Goal: Check status: Check status

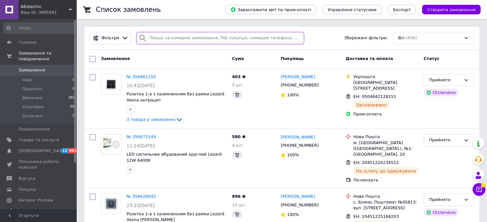
click at [148, 40] on input "search" at bounding box center [220, 38] width 168 height 12
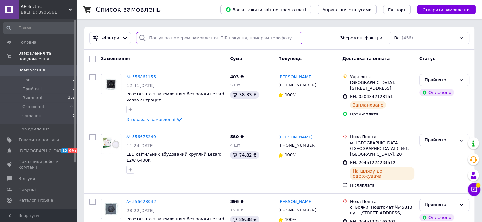
paste input "350612050"
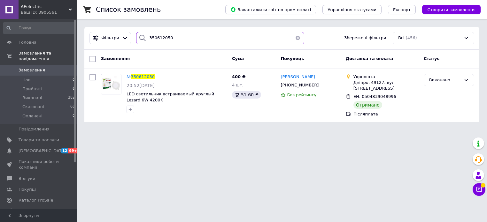
click at [186, 37] on input "350612050" at bounding box center [220, 38] width 168 height 12
paste input "1672821"
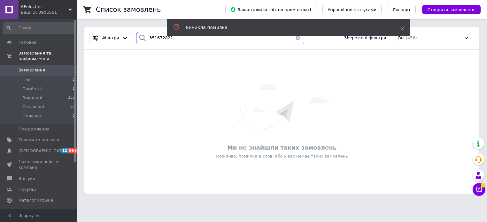
click at [169, 42] on input "351672821" at bounding box center [220, 38] width 168 height 12
click at [402, 29] on use at bounding box center [402, 29] width 4 height 4
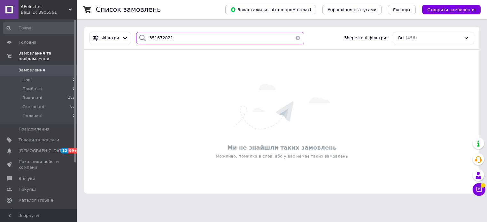
click at [208, 36] on input "351672821" at bounding box center [220, 38] width 168 height 12
type input "35167282"
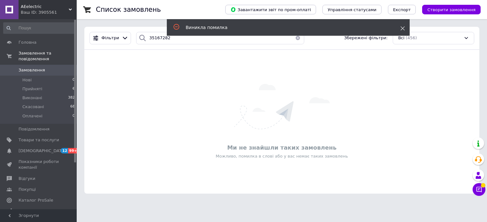
click at [402, 27] on icon at bounding box center [402, 28] width 4 height 4
